Goal: Find contact information

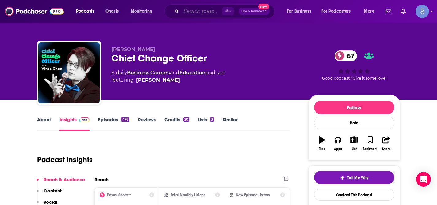
click at [206, 12] on input "Search podcasts, credits, & more..." at bounding box center [201, 11] width 41 height 10
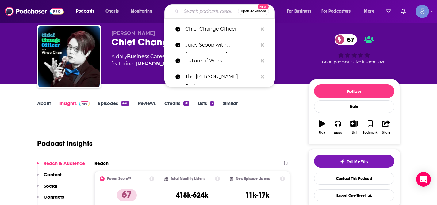
paste input "Human Capital Leadership"
type input "Human Capital Leadership"
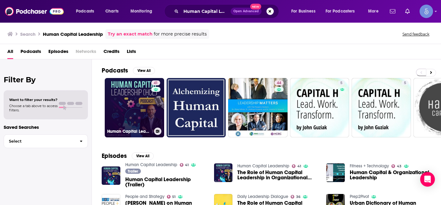
click at [151, 95] on div "41" at bounding box center [156, 104] width 10 height 47
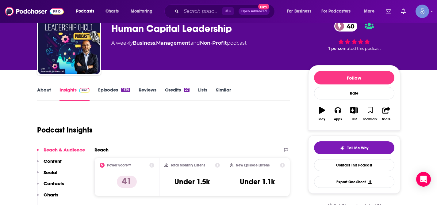
scroll to position [31, 0]
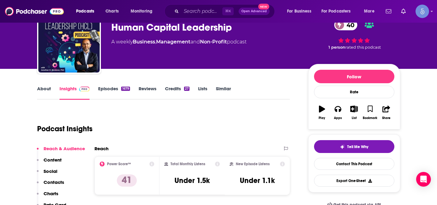
click at [54, 183] on p "Contacts" at bounding box center [54, 183] width 21 height 6
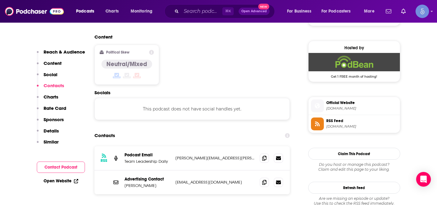
scroll to position [493, 0]
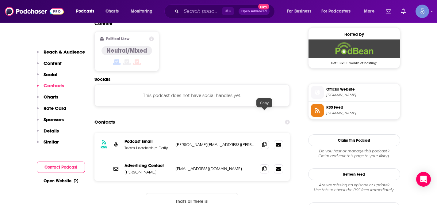
click at [266, 140] on span at bounding box center [264, 144] width 9 height 9
click at [57, 75] on p "Social" at bounding box center [51, 75] width 14 height 6
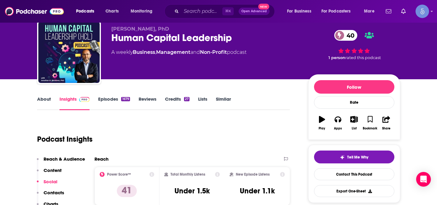
scroll to position [37, 0]
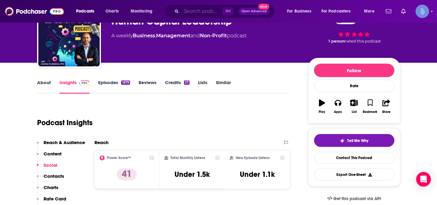
click at [203, 11] on input "Search podcasts, credits, & more..." at bounding box center [201, 11] width 41 height 10
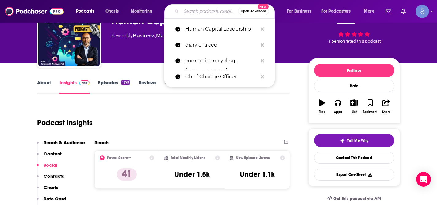
paste input "Bringing the Human Back to Human Resources"
type input "Bringing the Human Back to Human Resources"
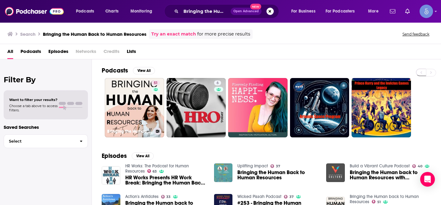
click at [148, 101] on link "51 Bringing the Human back to Human Resources" at bounding box center [134, 107] width 59 height 59
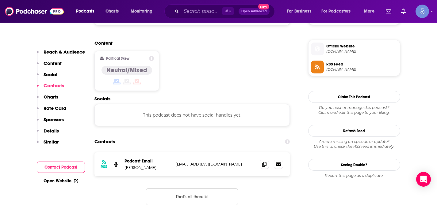
scroll to position [490, 0]
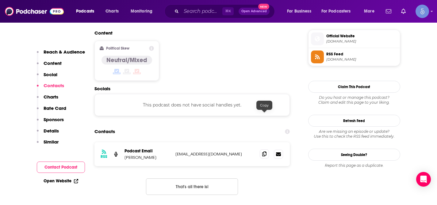
click at [264, 150] on span at bounding box center [264, 154] width 9 height 9
click at [54, 74] on p "Social" at bounding box center [51, 75] width 14 height 6
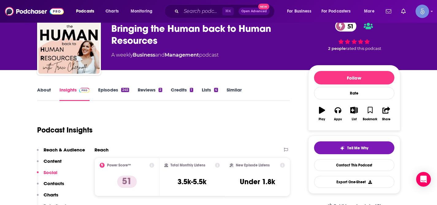
scroll to position [0, 0]
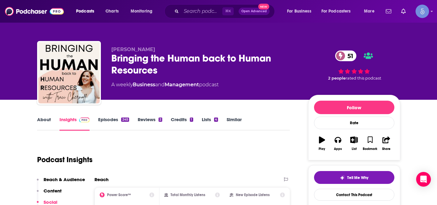
drag, startPoint x: 111, startPoint y: 52, endPoint x: 148, endPoint y: 50, distance: 37.1
click at [148, 50] on p "[PERSON_NAME]" at bounding box center [204, 50] width 187 height 6
copy span "[PERSON_NAME]"
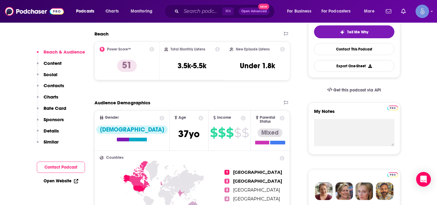
scroll to position [136, 0]
